Goal: Task Accomplishment & Management: Manage account settings

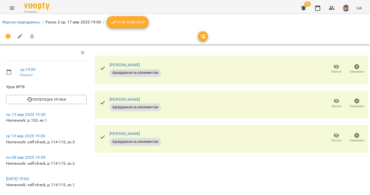
scroll to position [43, 0]
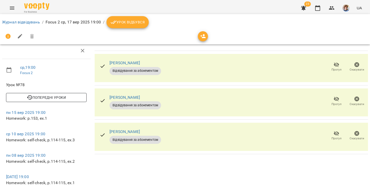
click at [59, 94] on span "Попередні уроки" at bounding box center [46, 97] width 72 height 6
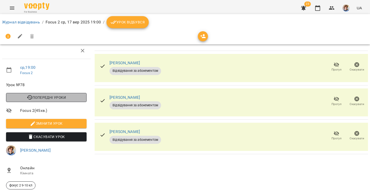
click at [56, 94] on span "Попередні уроки" at bounding box center [46, 97] width 72 height 6
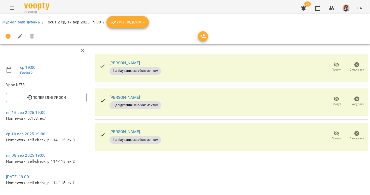
select select "**********"
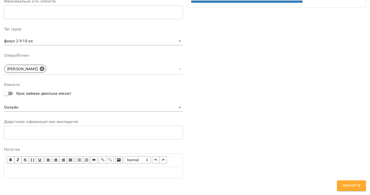
click at [83, 167] on div "Edit text" at bounding box center [94, 172] width 178 height 11
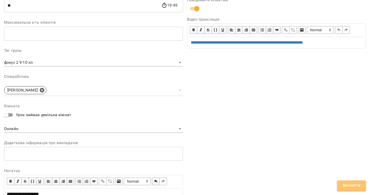
click at [359, 186] on span "Змінити" at bounding box center [351, 185] width 18 height 7
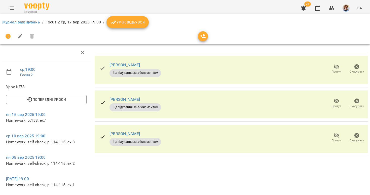
scroll to position [0, 0]
click at [129, 28] on div "Журнал відвідувань / Focus 2 ср, 17 вер 2025 19:00 / Урок відбувся" at bounding box center [185, 22] width 368 height 14
click at [129, 22] on span "Урок відбувся" at bounding box center [127, 22] width 34 height 6
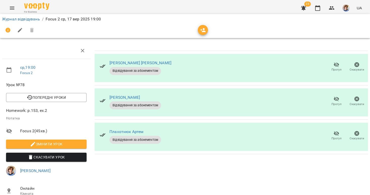
scroll to position [17, 0]
click at [38, 19] on link "Журнал відвідувань" at bounding box center [21, 19] width 38 height 5
